Goal: Information Seeking & Learning: Understand process/instructions

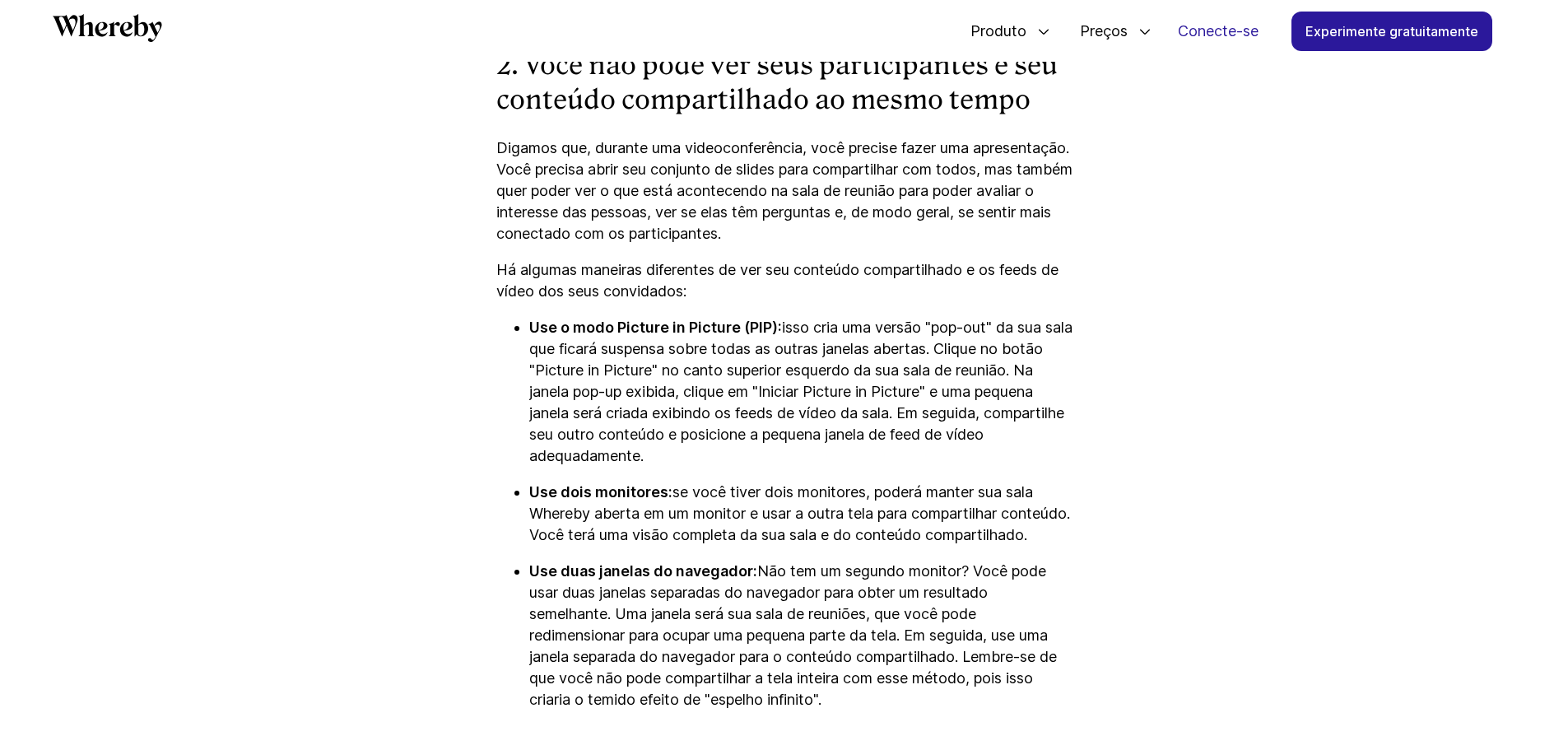
scroll to position [3428, 0]
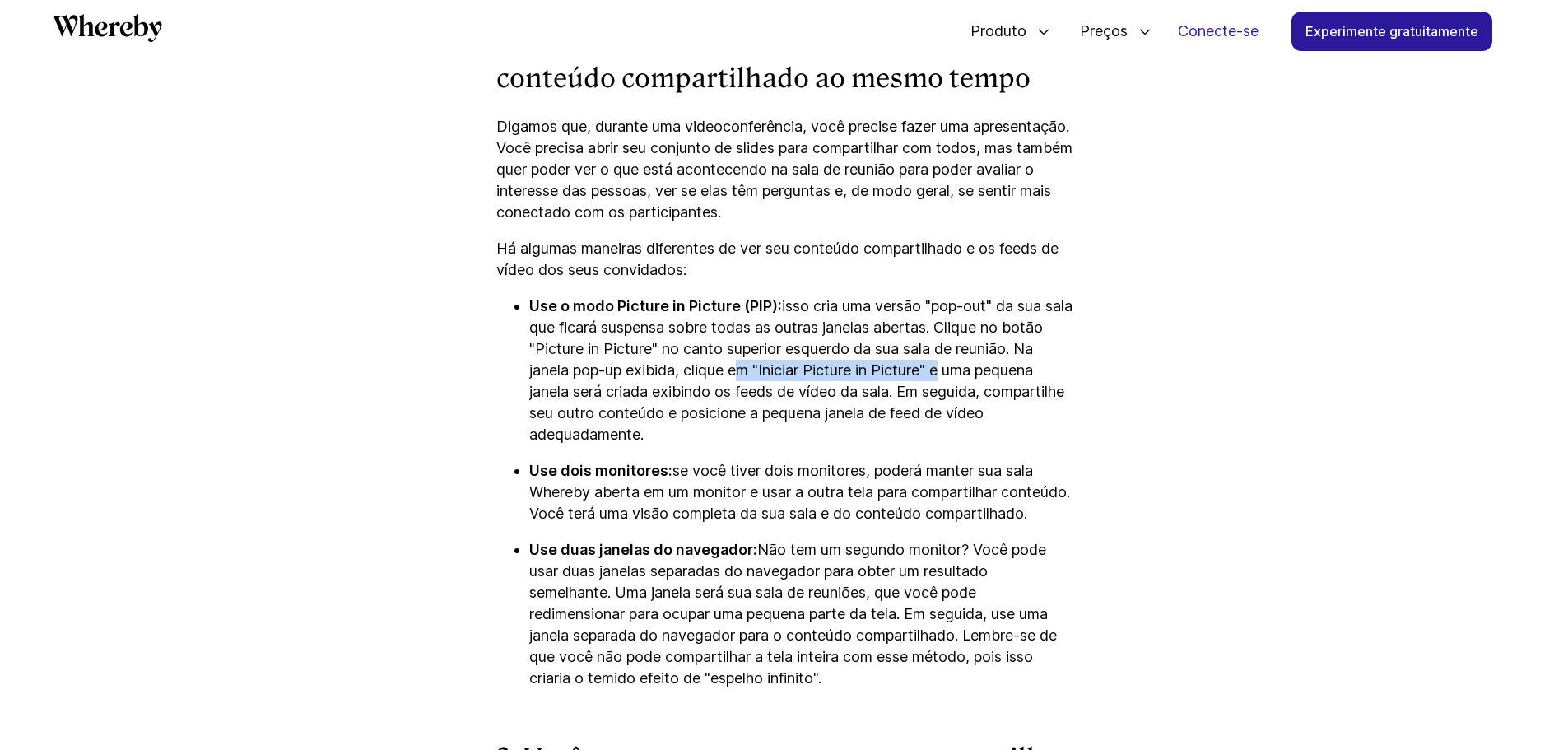
drag, startPoint x: 761, startPoint y: 396, endPoint x: 966, endPoint y: 396, distance: 205.0
click at [966, 396] on font "isso cria uma versão "pop-out" da sua sala que ficará suspensa sobre todas as o…" at bounding box center [800, 370] width 543 height 146
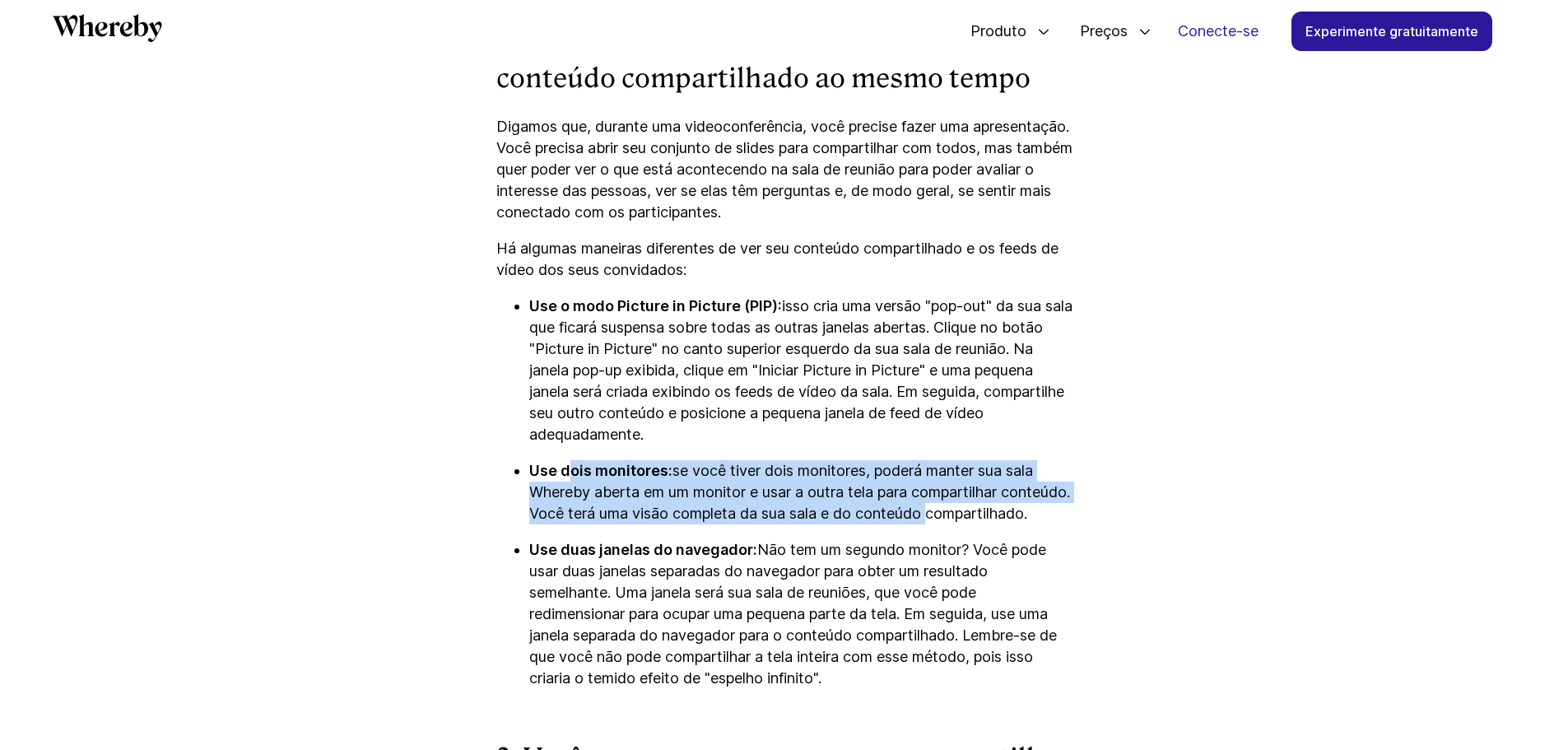
drag, startPoint x: 571, startPoint y: 494, endPoint x: 1025, endPoint y: 545, distance: 456.9
click at [1025, 525] on p "Use dois monitores: se você tiver dois monitores, poderá manter sua sala Whereb…" at bounding box center [800, 492] width 543 height 64
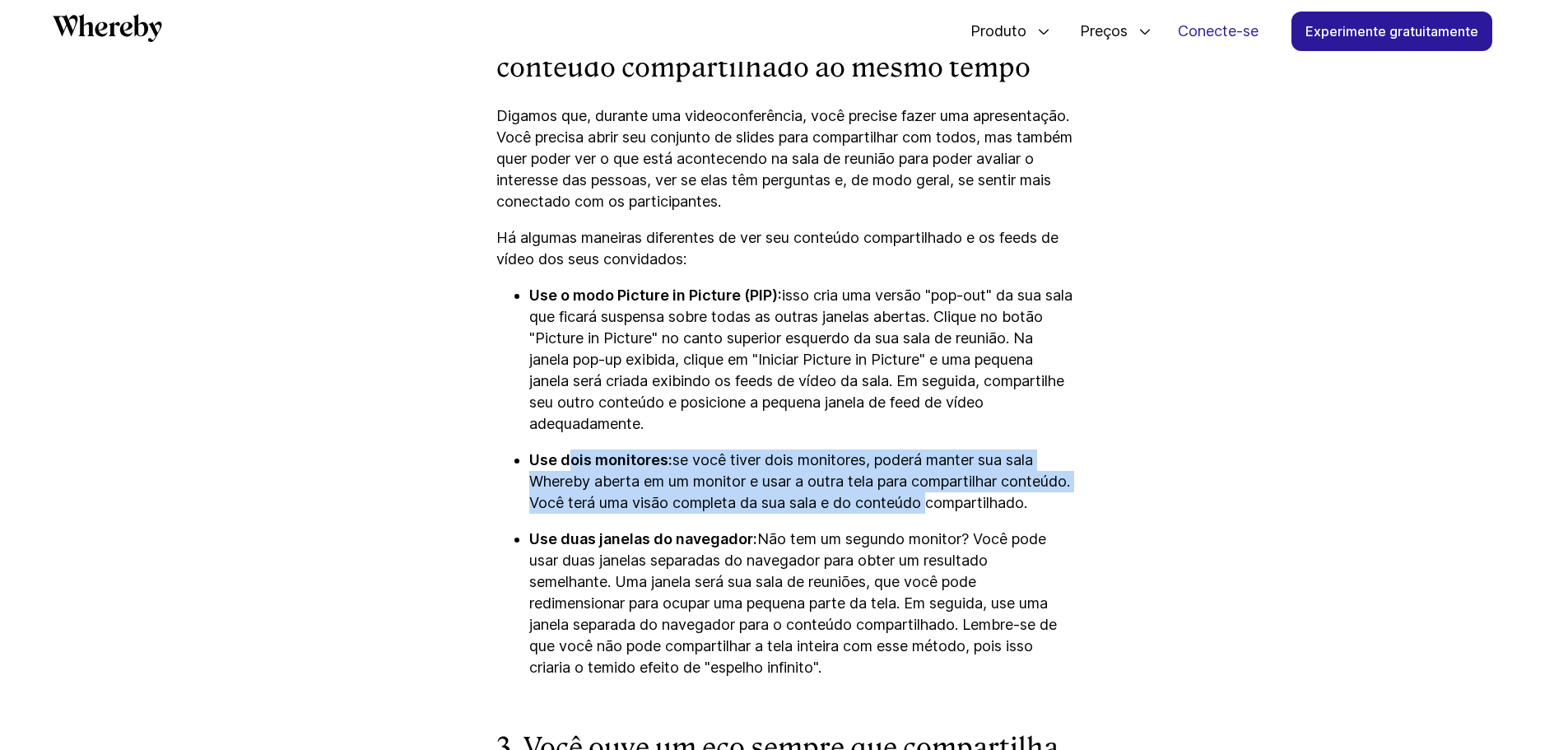
scroll to position [3510, 0]
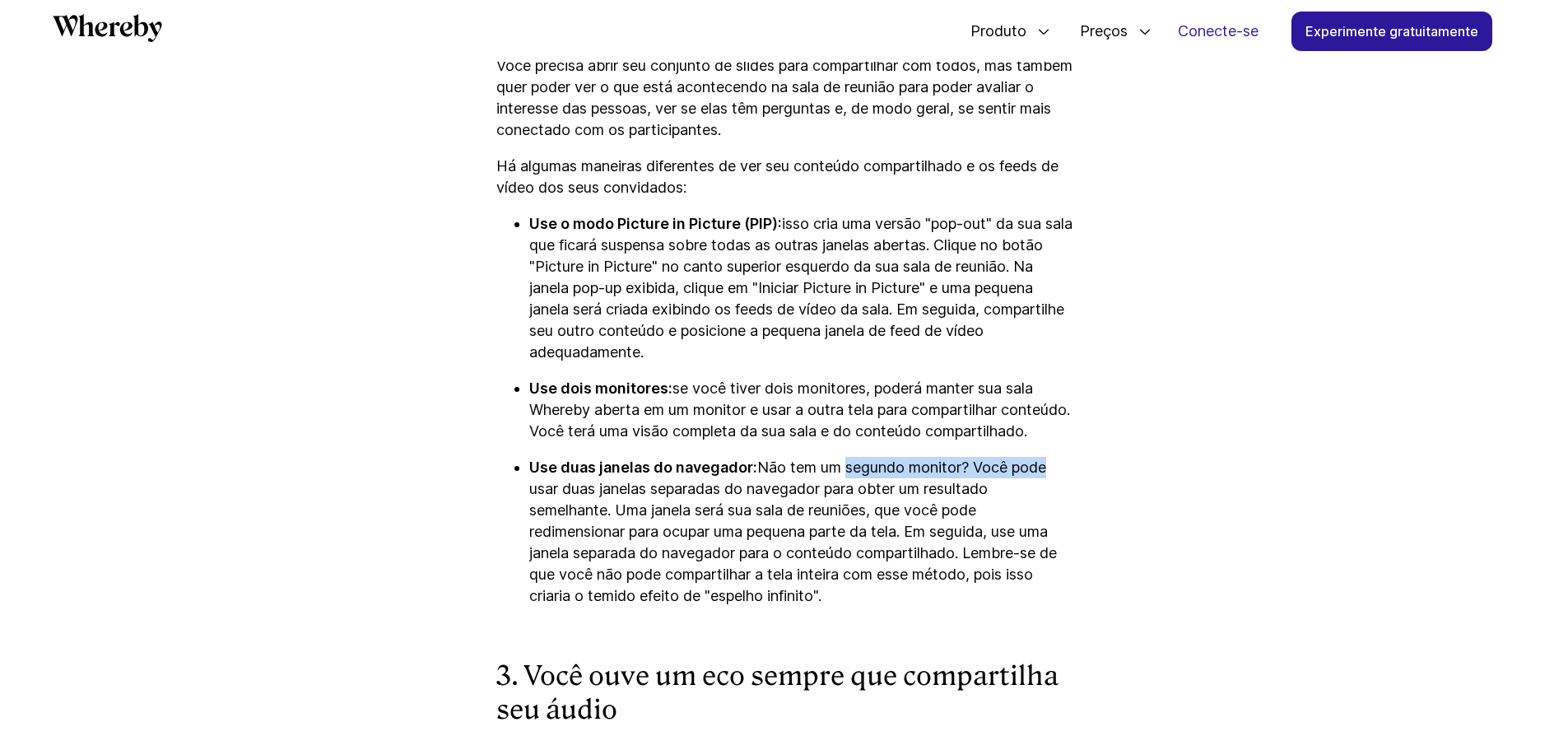
drag, startPoint x: 838, startPoint y: 513, endPoint x: 1047, endPoint y: 513, distance: 209.0
click at [1047, 513] on font "Não tem um segundo monitor? Você pode usar duas janelas separadas do navegador …" at bounding box center [793, 531] width 528 height 146
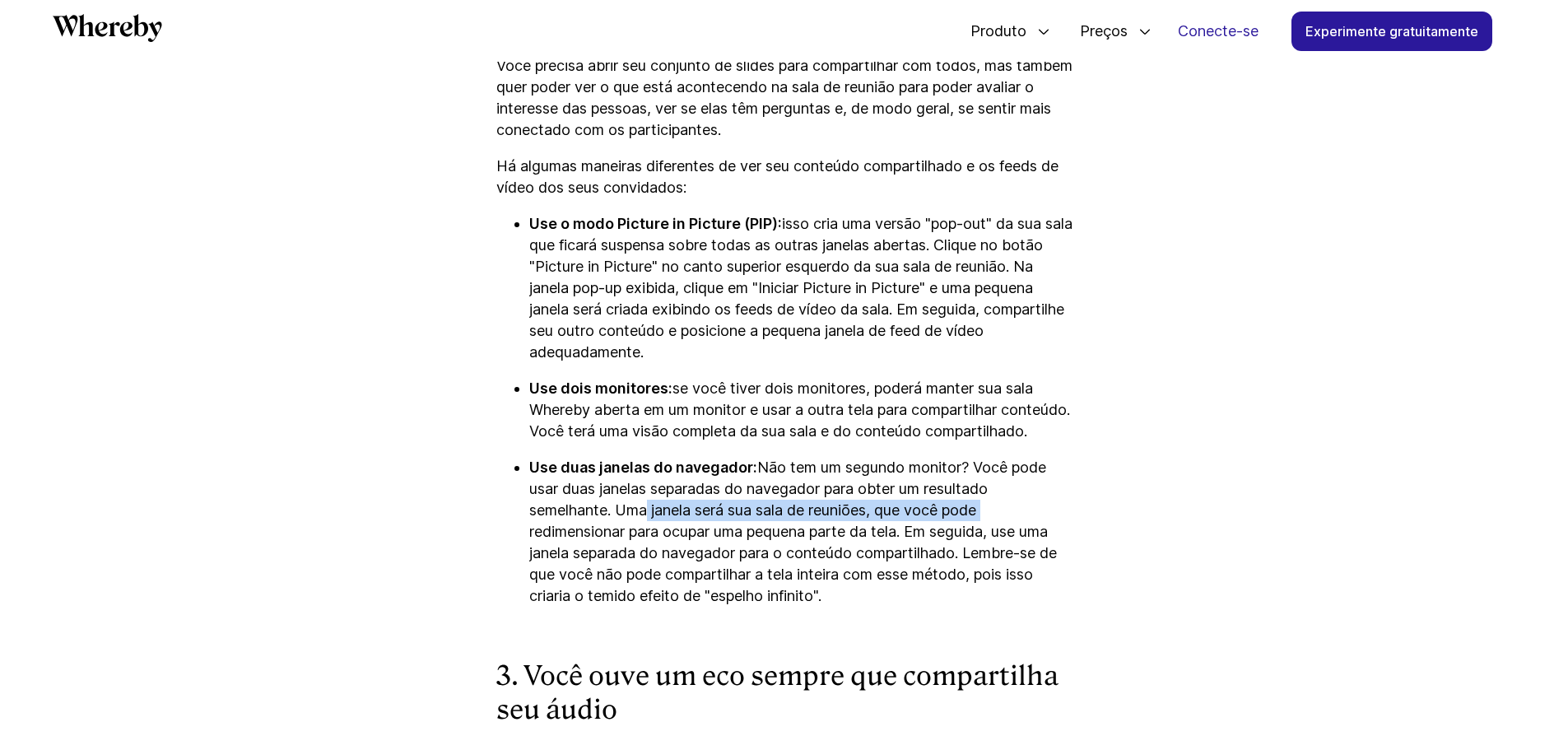
drag, startPoint x: 642, startPoint y: 555, endPoint x: 1015, endPoint y: 550, distance: 373.0
click at [1015, 550] on p "Use duas janelas do navegador: Não tem um segundo monitor? Você pode usar duas …" at bounding box center [800, 531] width 543 height 150
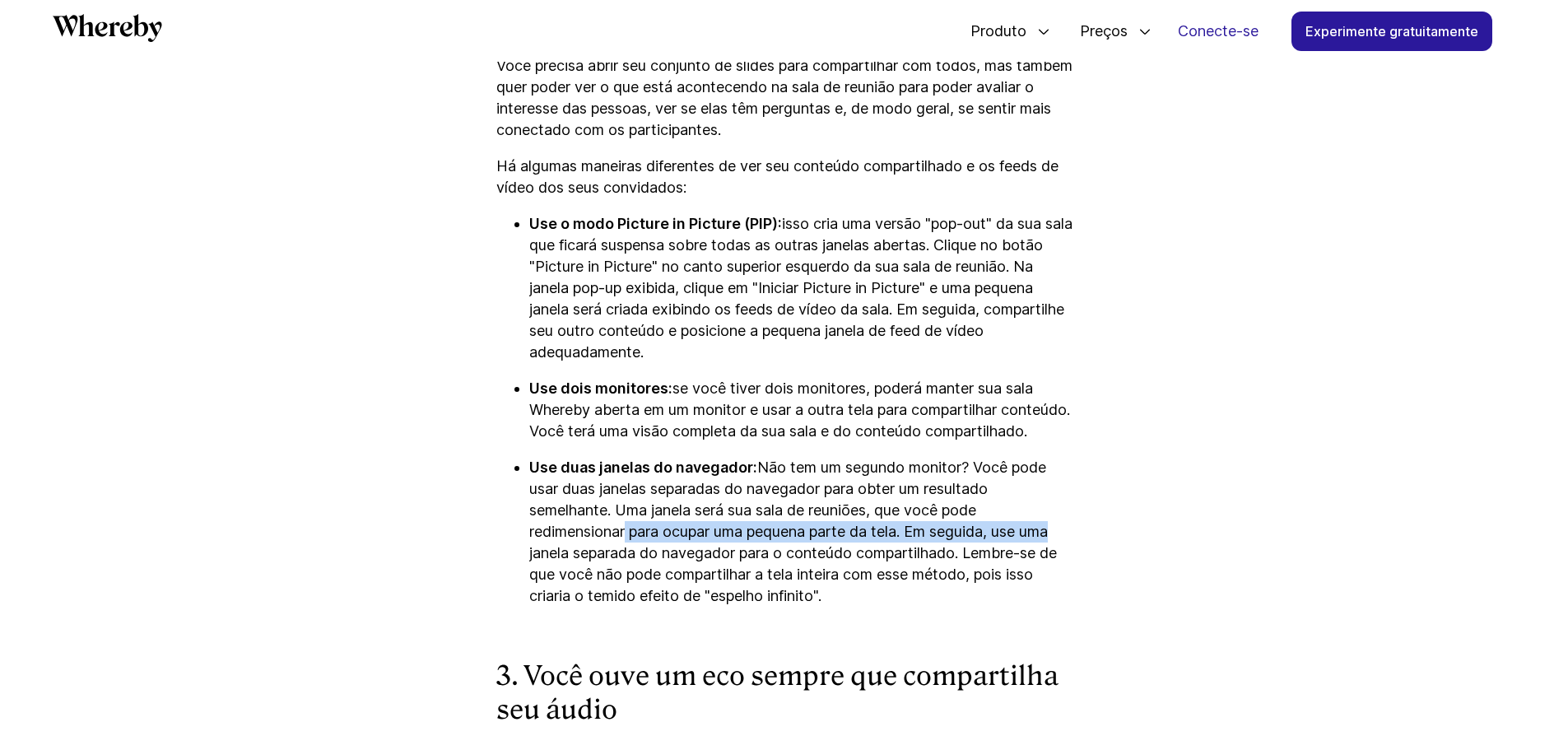
drag, startPoint x: 621, startPoint y: 579, endPoint x: 1060, endPoint y: 580, distance: 439.0
click at [1057, 580] on font "Não tem um segundo monitor? Você pode usar duas janelas separadas do navegador …" at bounding box center [793, 531] width 528 height 146
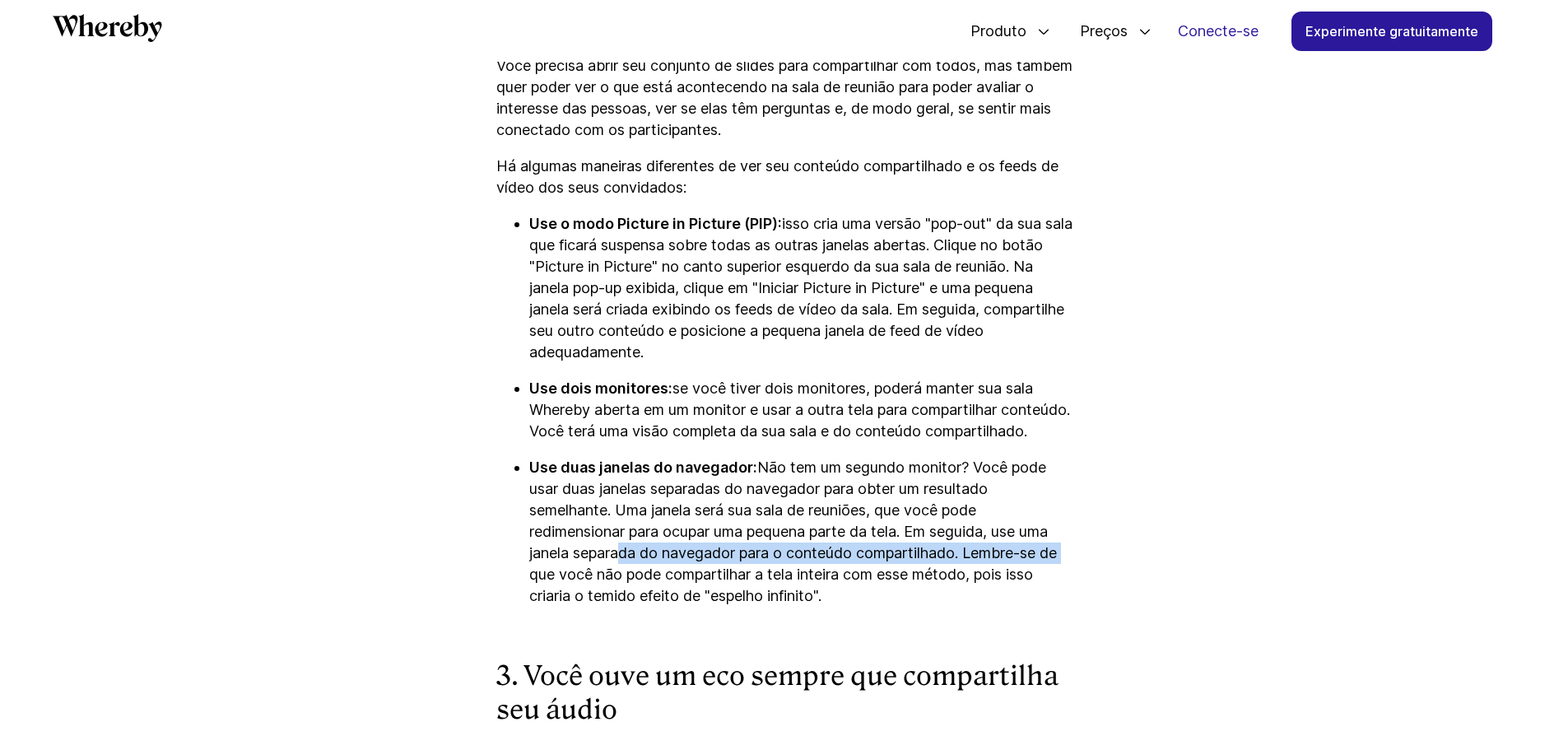
drag, startPoint x: 618, startPoint y: 591, endPoint x: 1067, endPoint y: 599, distance: 449.1
click at [1057, 599] on font "Não tem um segundo monitor? Você pode usar duas janelas separadas do navegador …" at bounding box center [793, 531] width 528 height 146
drag, startPoint x: 632, startPoint y: 613, endPoint x: 1060, endPoint y: 614, distance: 428.0
click at [1060, 607] on p "Use duas janelas do navegador: Não tem um segundo monitor? Você pode usar duas …" at bounding box center [800, 531] width 543 height 150
drag, startPoint x: 603, startPoint y: 639, endPoint x: 862, endPoint y: 635, distance: 259.0
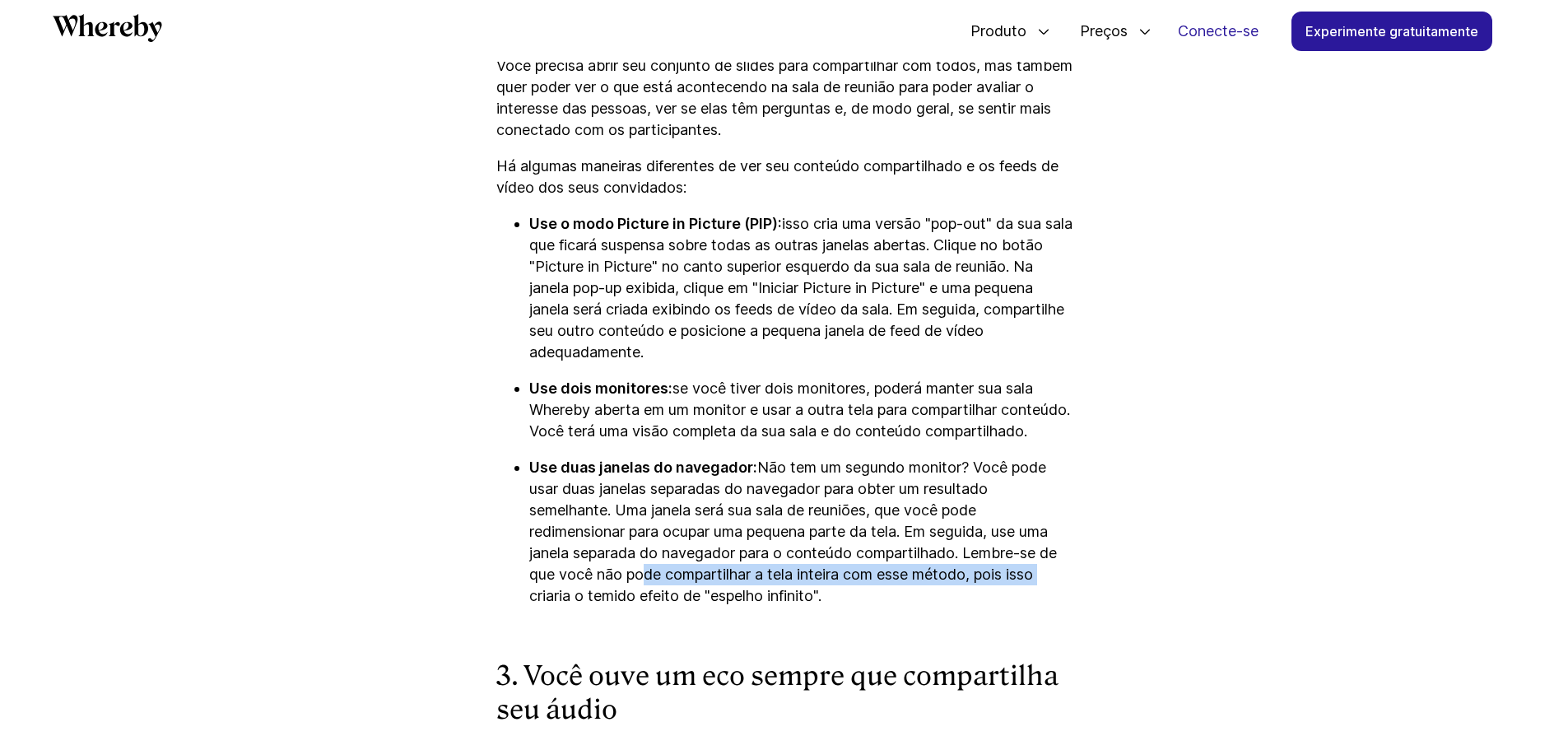
click at [862, 607] on p "Use duas janelas do navegador: Não tem um segundo monitor? Você pode usar duas …" at bounding box center [800, 531] width 543 height 150
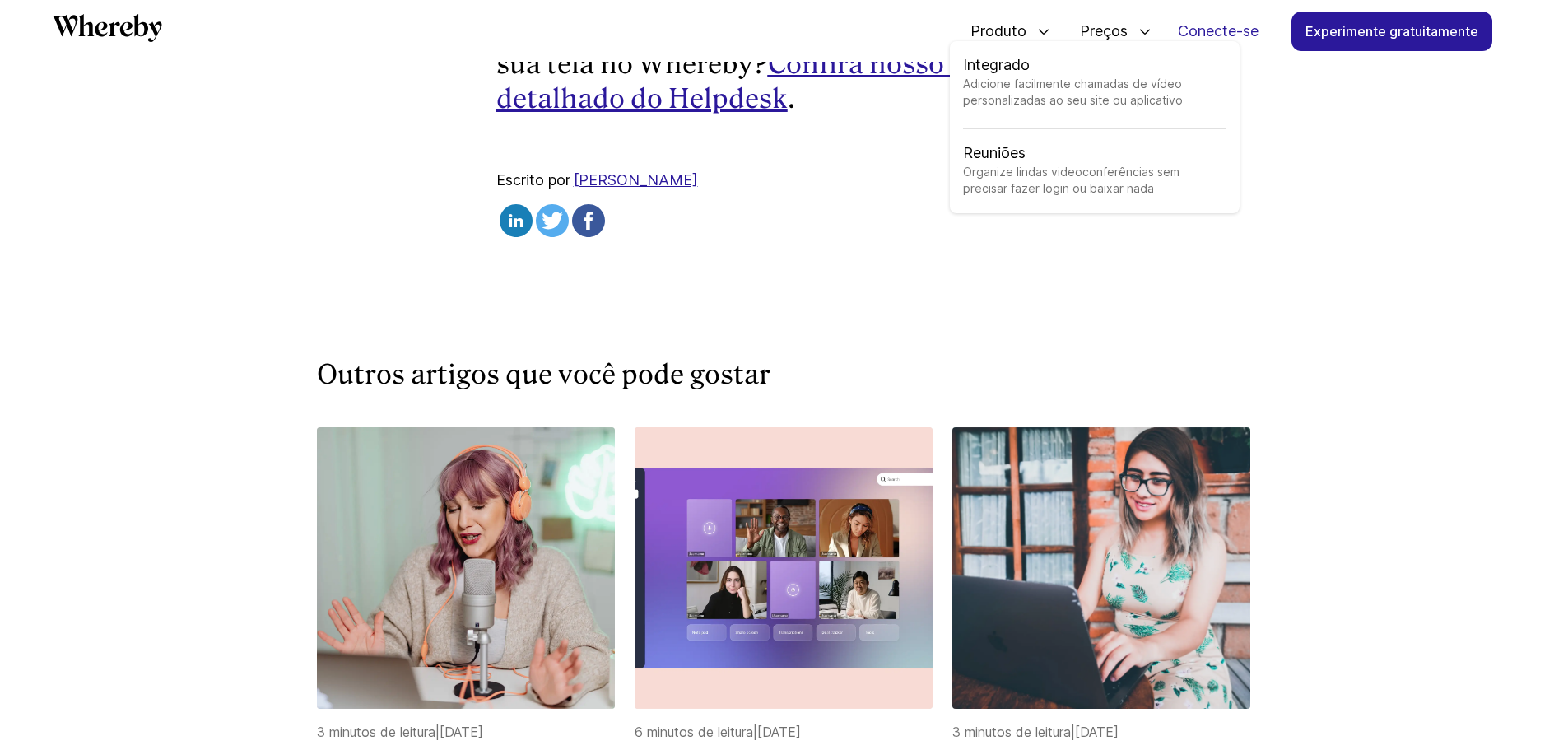
scroll to position [4829, 0]
